Goal: Task Accomplishment & Management: Manage account settings

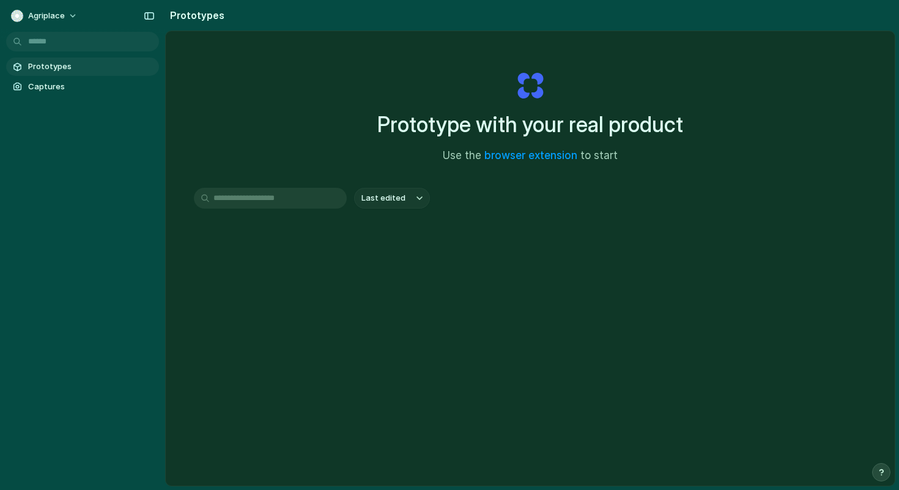
click at [490, 202] on div "Last edited" at bounding box center [530, 198] width 672 height 21
click at [51, 20] on span "Agriplace" at bounding box center [46, 16] width 37 height 12
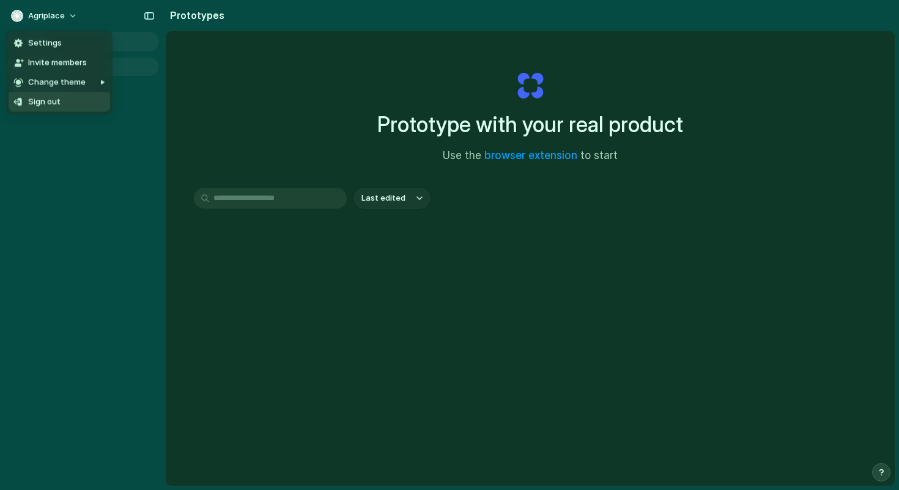
click at [42, 101] on span "Sign out" at bounding box center [44, 102] width 32 height 12
